Goal: Navigation & Orientation: Find specific page/section

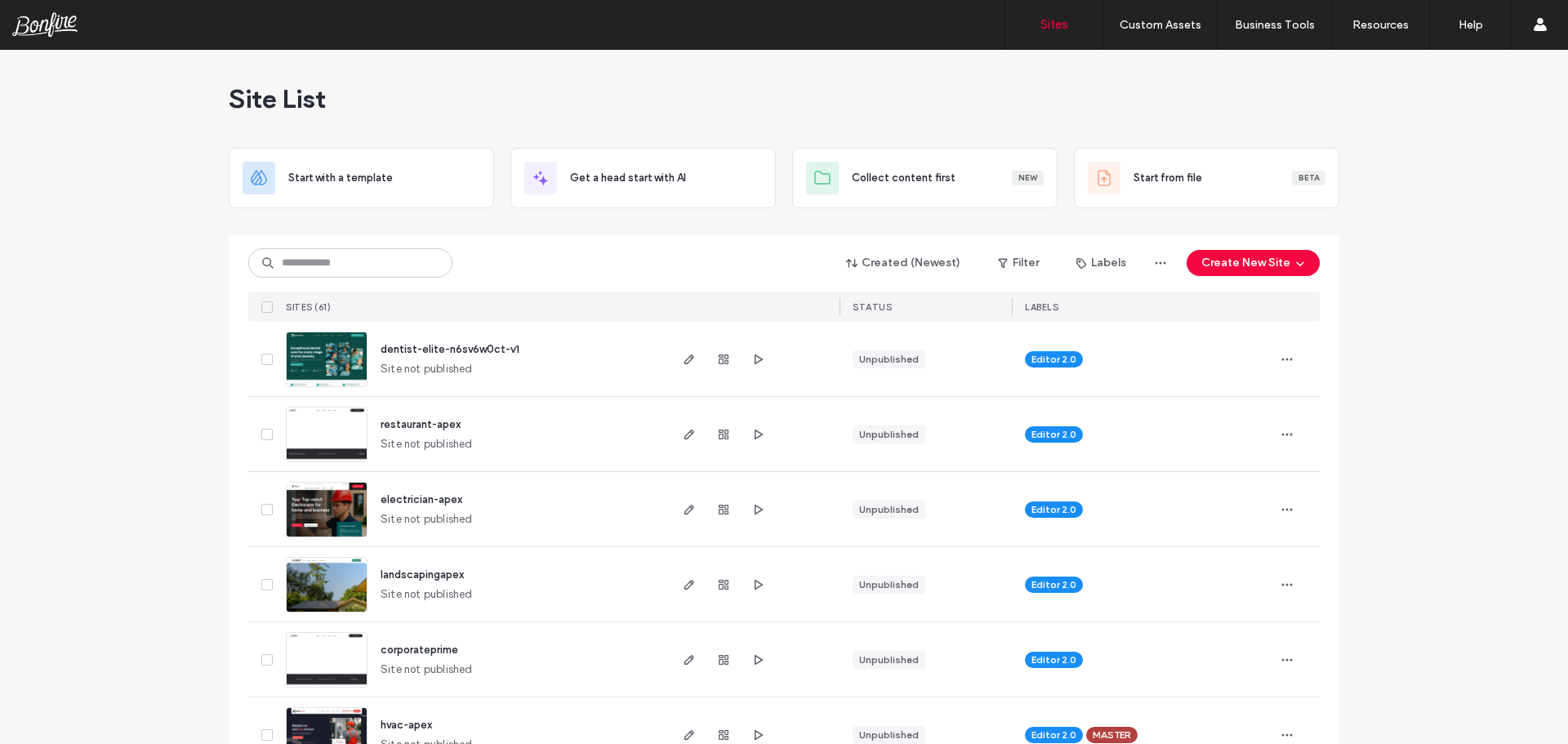
click at [755, 358] on use "button" at bounding box center [759, 358] width 8 height 10
click at [440, 424] on span "restaurant-apex" at bounding box center [421, 424] width 80 height 12
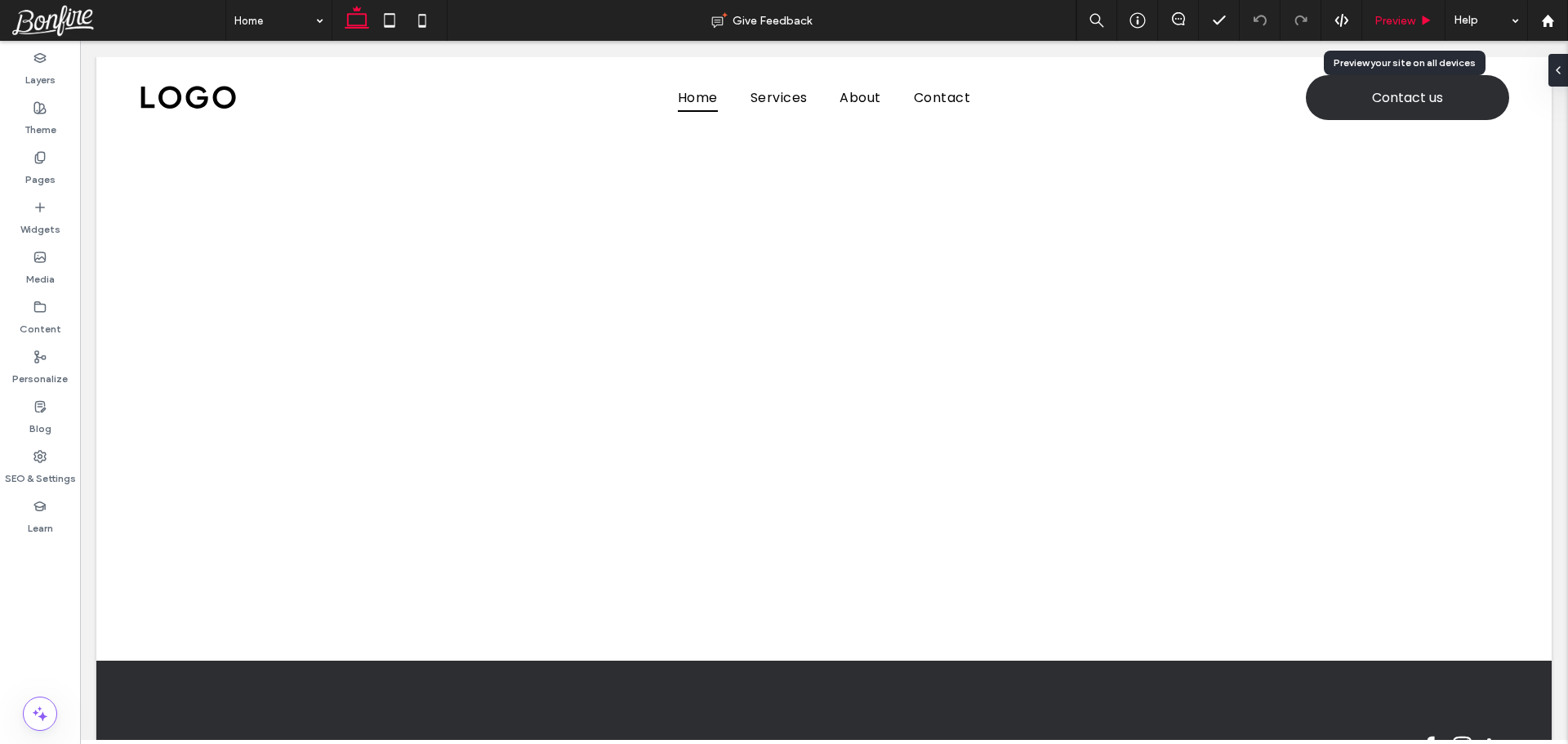
click at [1412, 14] on span "Preview" at bounding box center [1395, 21] width 41 height 14
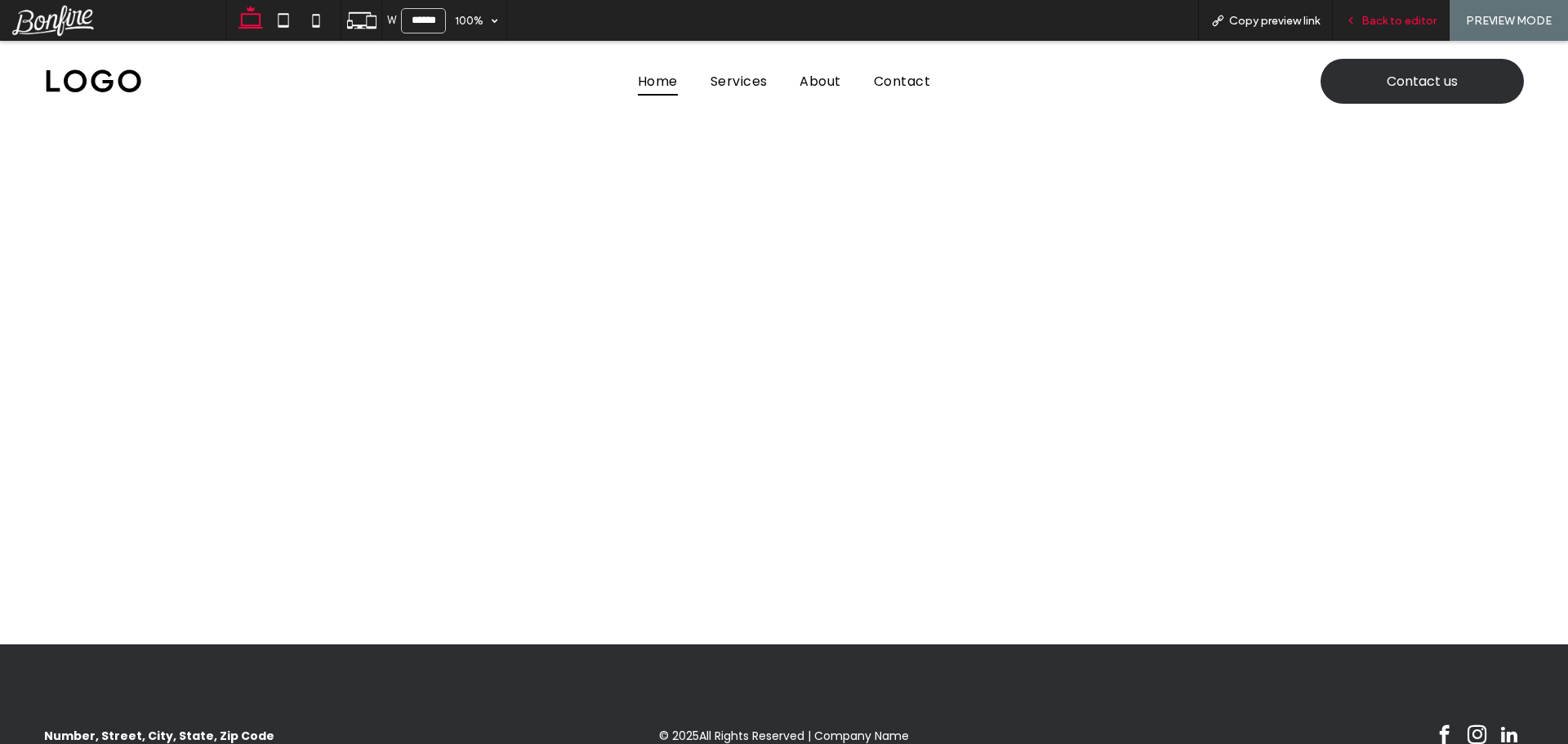
click at [1389, 26] on span "Back to editor" at bounding box center [1399, 21] width 76 height 14
